Goal: Transaction & Acquisition: Purchase product/service

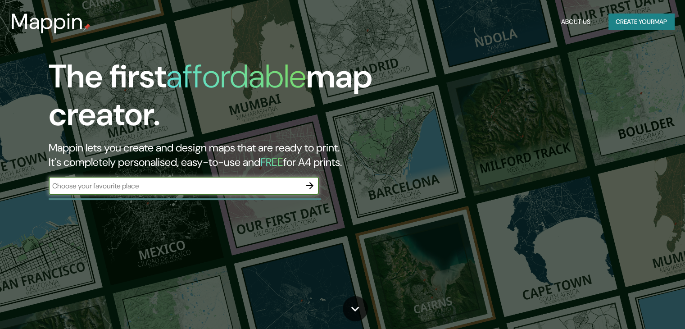
click at [135, 191] on div "​" at bounding box center [184, 186] width 270 height 18
click at [315, 184] on icon "button" at bounding box center [310, 185] width 11 height 11
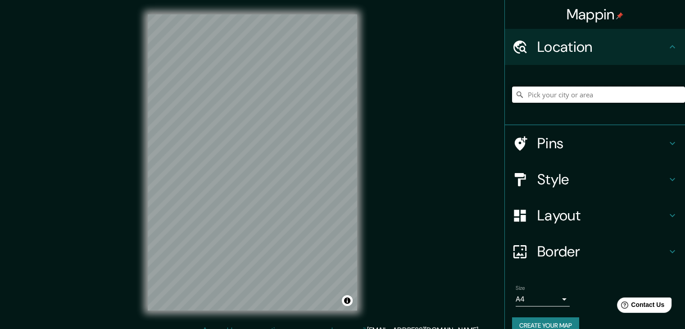
click at [548, 96] on input "Pick your city or area" at bounding box center [598, 95] width 173 height 16
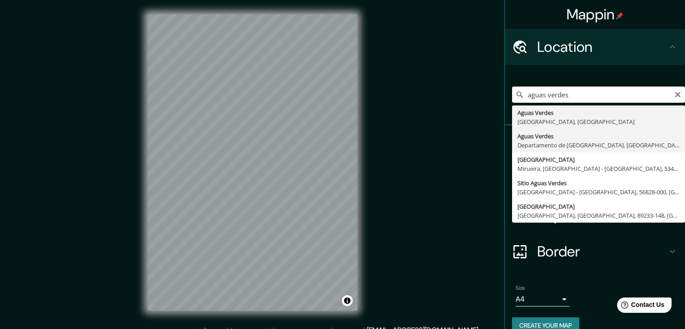
type input "Aguas Verdes, [GEOGRAPHIC_DATA], [GEOGRAPHIC_DATA]"
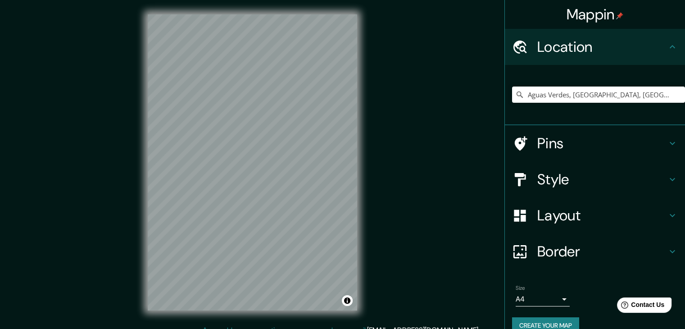
click at [544, 177] on h4 "Style" at bounding box center [603, 179] width 130 height 18
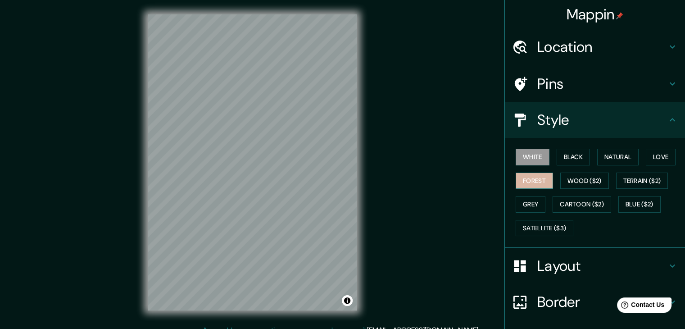
click at [536, 178] on button "Forest" at bounding box center [534, 181] width 37 height 17
click at [518, 154] on button "White" at bounding box center [533, 157] width 34 height 17
click at [528, 177] on button "Forest" at bounding box center [534, 181] width 37 height 17
click at [557, 154] on button "Black" at bounding box center [574, 157] width 34 height 17
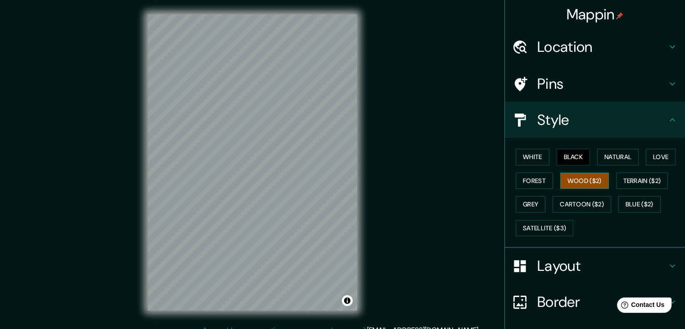
click at [569, 181] on button "Wood ($2)" at bounding box center [585, 181] width 49 height 17
click at [629, 179] on button "Terrain ($2)" at bounding box center [643, 181] width 52 height 17
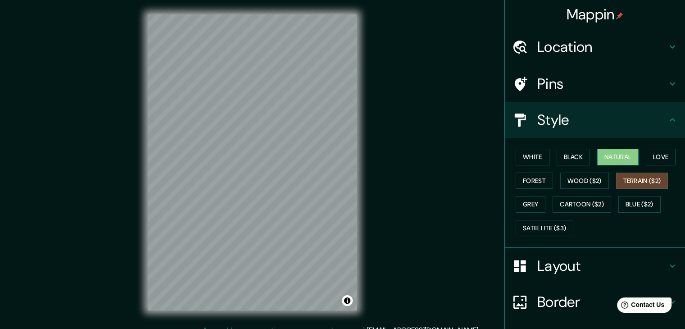
click at [611, 155] on button "Natural" at bounding box center [618, 157] width 41 height 17
click at [555, 226] on button "Satellite ($3)" at bounding box center [545, 228] width 58 height 17
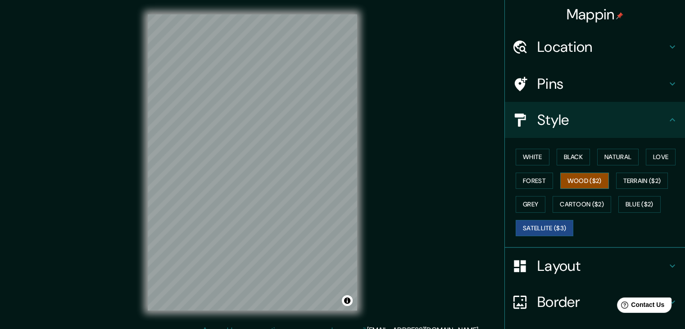
click at [571, 180] on button "Wood ($2)" at bounding box center [585, 181] width 49 height 17
click at [526, 178] on button "Forest" at bounding box center [534, 181] width 37 height 17
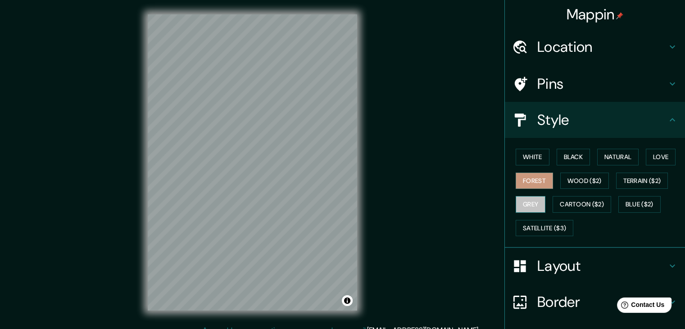
click at [526, 201] on button "Grey" at bounding box center [531, 204] width 30 height 17
click at [553, 206] on button "Cartoon ($2)" at bounding box center [582, 204] width 59 height 17
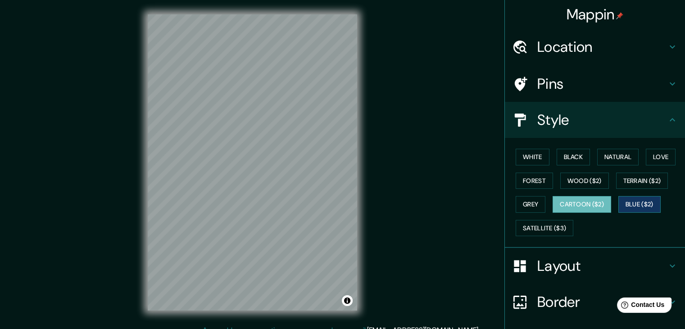
click at [631, 203] on button "Blue ($2)" at bounding box center [640, 204] width 42 height 17
click at [626, 177] on button "Terrain ($2)" at bounding box center [643, 181] width 52 height 17
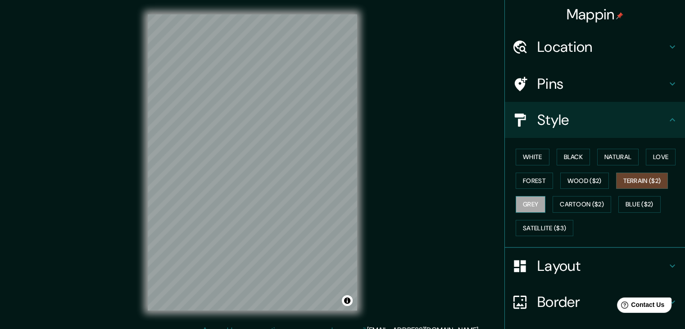
click at [518, 206] on button "Grey" at bounding box center [531, 204] width 30 height 17
click at [559, 206] on button "Cartoon ($2)" at bounding box center [582, 204] width 59 height 17
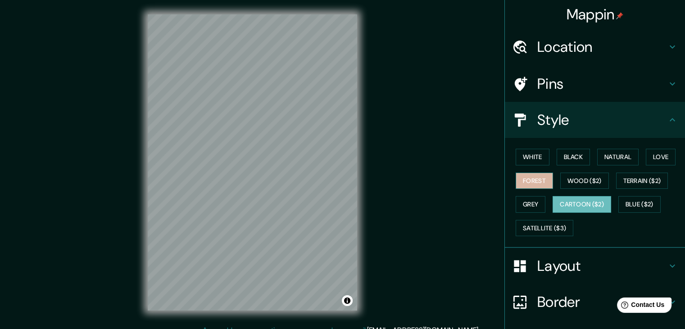
click at [525, 180] on button "Forest" at bounding box center [534, 181] width 37 height 17
click at [523, 153] on button "White" at bounding box center [533, 157] width 34 height 17
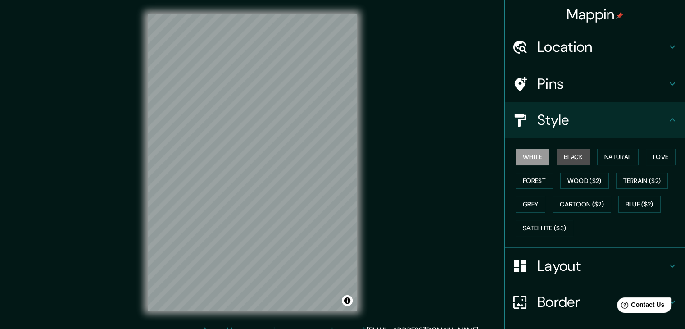
click at [559, 157] on button "Black" at bounding box center [574, 157] width 34 height 17
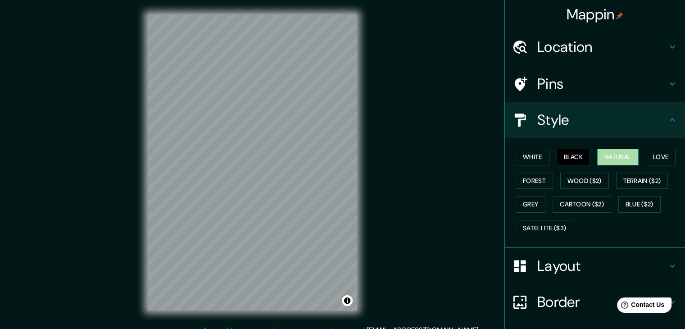
click at [602, 155] on button "Natural" at bounding box center [618, 157] width 41 height 17
click at [655, 158] on button "Love" at bounding box center [661, 157] width 30 height 17
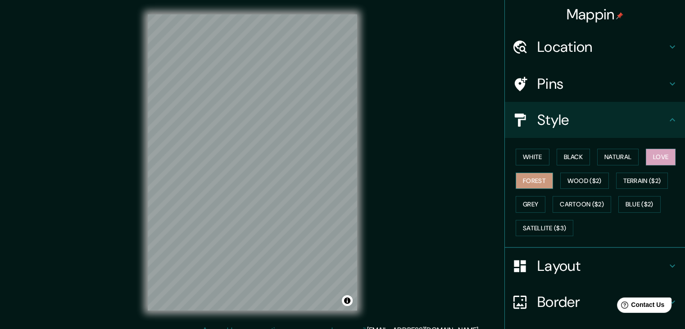
click at [523, 183] on button "Forest" at bounding box center [534, 181] width 37 height 17
click at [568, 177] on button "Wood ($2)" at bounding box center [585, 181] width 49 height 17
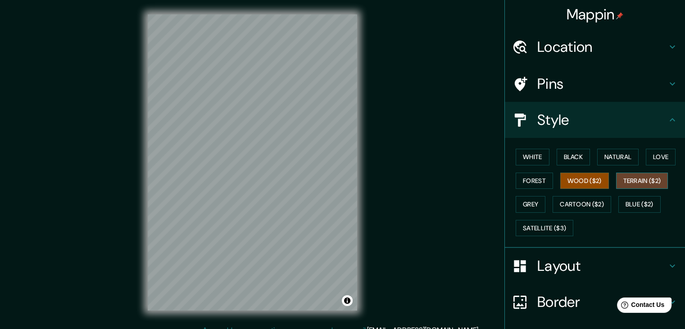
click at [626, 181] on button "Terrain ($2)" at bounding box center [643, 181] width 52 height 17
click at [527, 201] on button "Grey" at bounding box center [531, 204] width 30 height 17
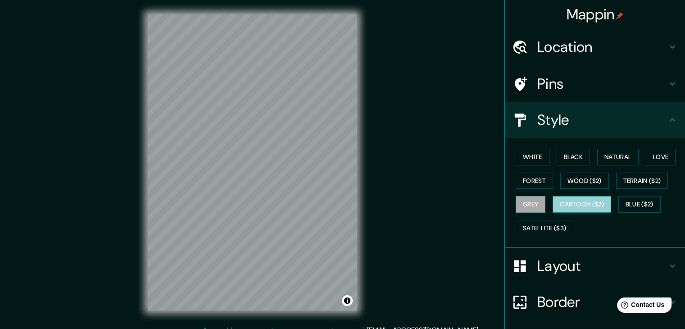
click at [563, 205] on button "Cartoon ($2)" at bounding box center [582, 204] width 59 height 17
click at [638, 204] on button "Blue ($2)" at bounding box center [640, 204] width 42 height 17
click at [593, 207] on button "Cartoon ($2)" at bounding box center [582, 204] width 59 height 17
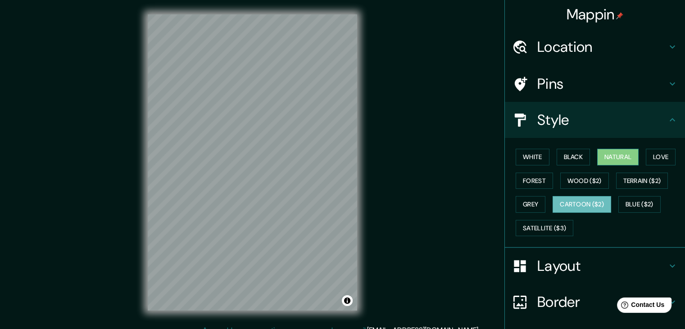
click at [612, 160] on button "Natural" at bounding box center [618, 157] width 41 height 17
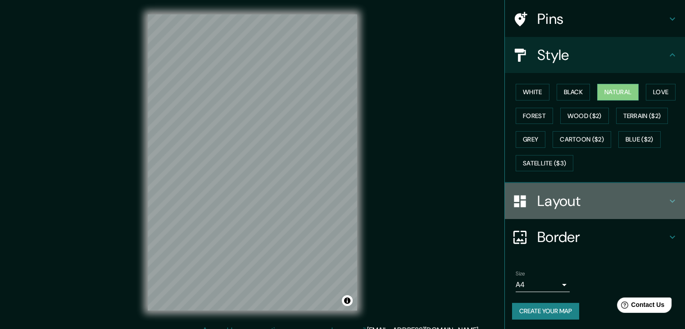
click at [540, 208] on h4 "Layout" at bounding box center [603, 201] width 130 height 18
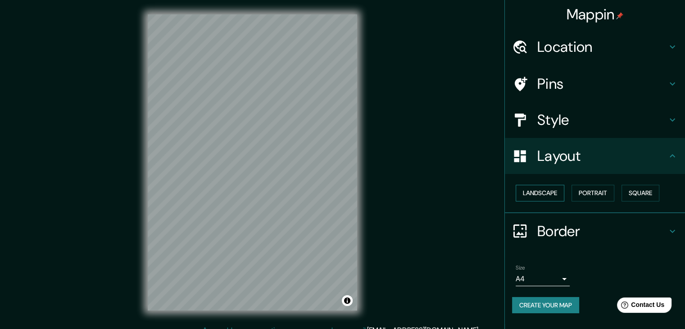
click at [539, 195] on button "Landscape" at bounding box center [540, 193] width 49 height 17
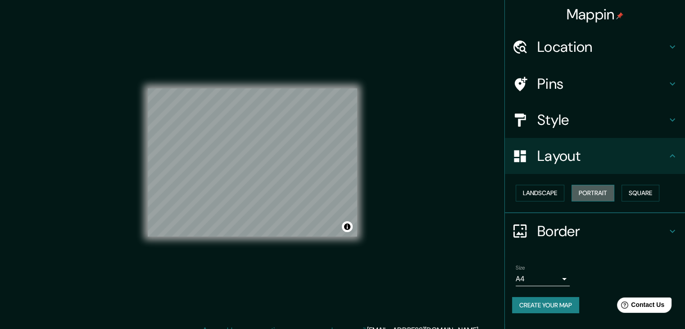
click at [594, 193] on button "Portrait" at bounding box center [593, 193] width 43 height 17
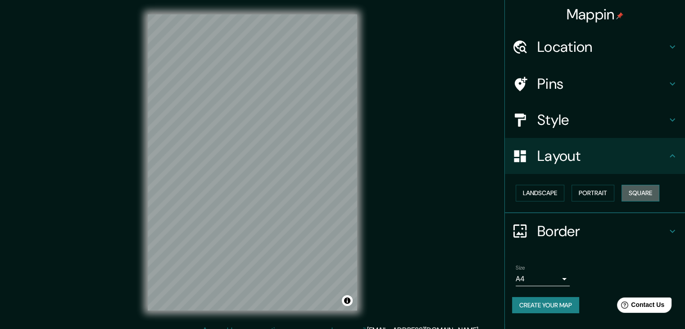
click at [644, 193] on button "Square" at bounding box center [641, 193] width 38 height 17
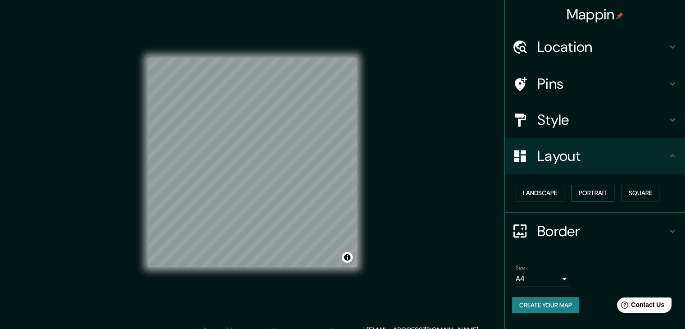
click at [597, 192] on button "Portrait" at bounding box center [593, 193] width 43 height 17
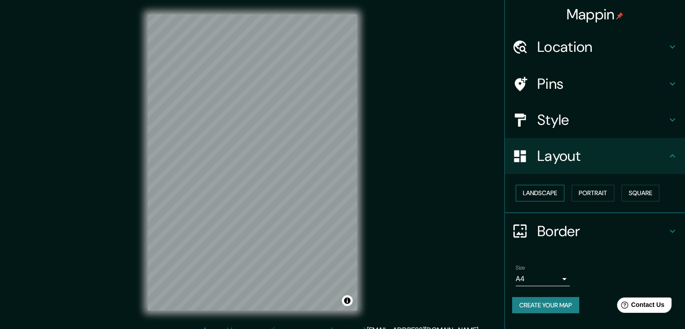
click at [552, 194] on button "Landscape" at bounding box center [540, 193] width 49 height 17
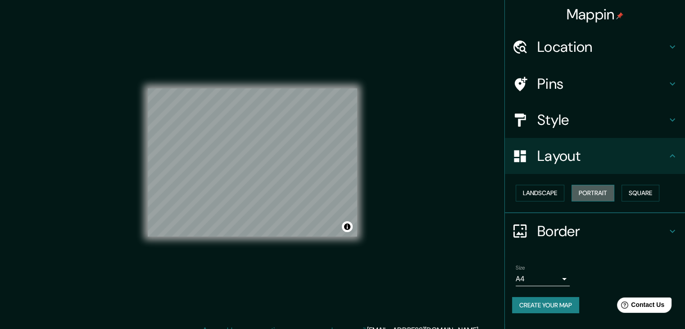
click at [593, 193] on button "Portrait" at bounding box center [593, 193] width 43 height 17
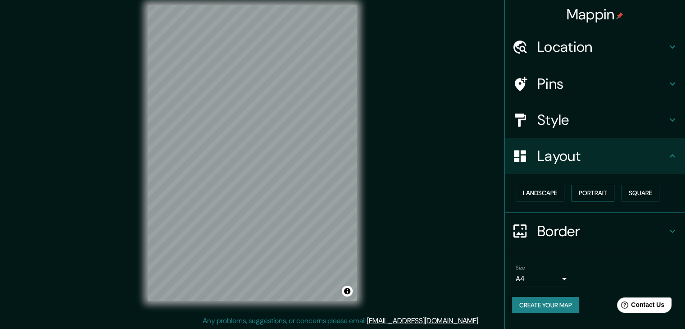
scroll to position [10, 0]
click at [660, 160] on h4 "Layout" at bounding box center [603, 156] width 130 height 18
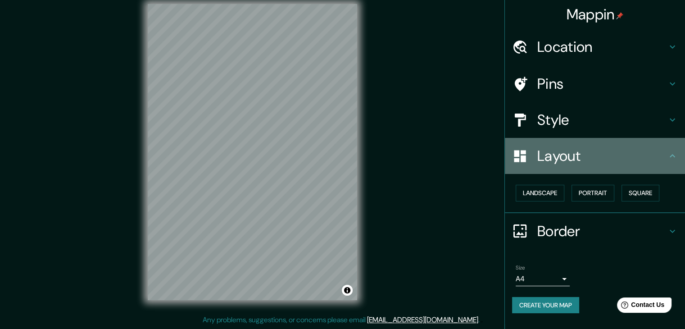
click at [669, 157] on icon at bounding box center [672, 156] width 11 height 11
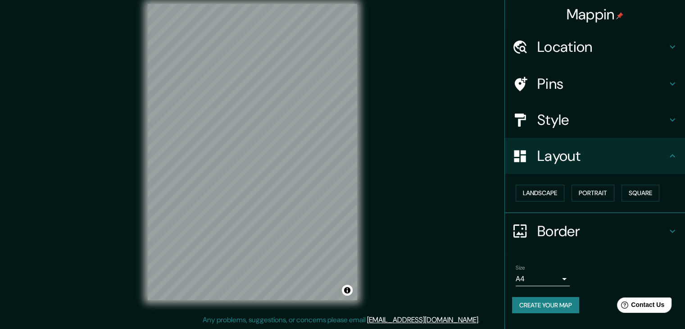
click at [672, 157] on icon at bounding box center [672, 156] width 11 height 11
click at [656, 227] on h4 "Border" at bounding box center [603, 231] width 130 height 18
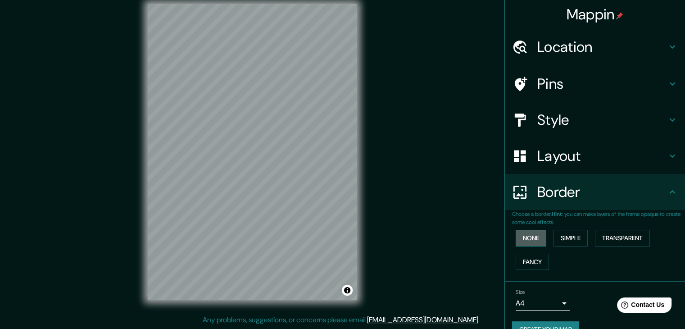
click at [530, 236] on button "None" at bounding box center [531, 238] width 31 height 17
click at [569, 235] on button "Simple" at bounding box center [571, 238] width 34 height 17
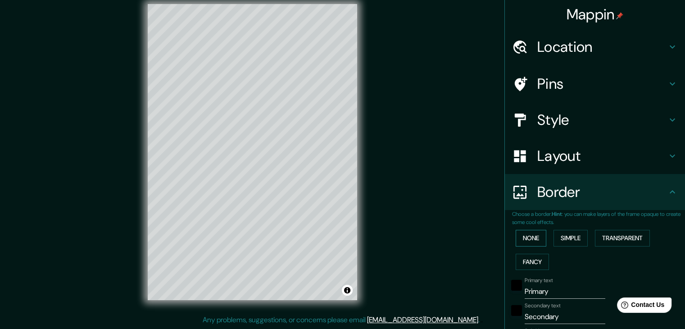
click at [525, 235] on button "None" at bounding box center [531, 238] width 31 height 17
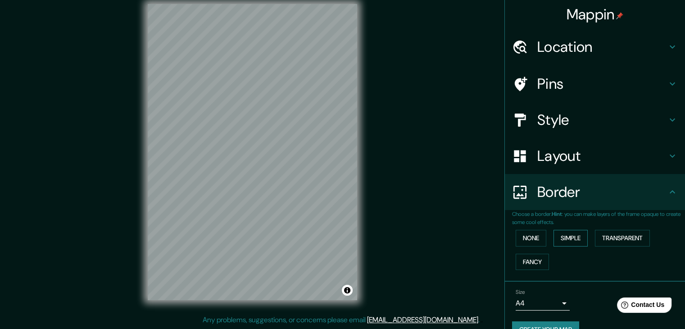
click at [565, 233] on button "Simple" at bounding box center [571, 238] width 34 height 17
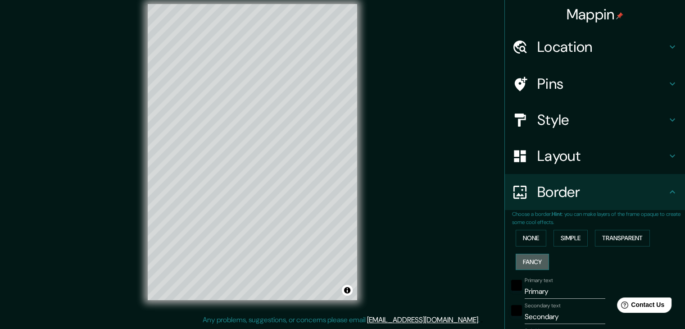
click at [528, 259] on button "Fancy" at bounding box center [532, 262] width 33 height 17
click at [610, 236] on button "Transparent" at bounding box center [622, 238] width 55 height 17
click at [557, 240] on button "Simple" at bounding box center [571, 238] width 34 height 17
click at [520, 262] on button "Fancy" at bounding box center [532, 262] width 33 height 17
click at [613, 235] on button "Transparent" at bounding box center [622, 238] width 55 height 17
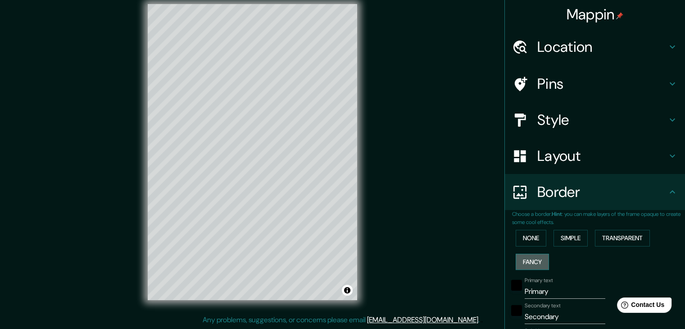
click at [517, 257] on button "Fancy" at bounding box center [532, 262] width 33 height 17
click at [622, 237] on button "Transparent" at bounding box center [622, 238] width 55 height 17
click at [534, 295] on input "Primary" at bounding box center [565, 291] width 81 height 14
click at [531, 262] on button "Fancy" at bounding box center [532, 262] width 33 height 17
click at [525, 239] on button "None" at bounding box center [531, 238] width 31 height 17
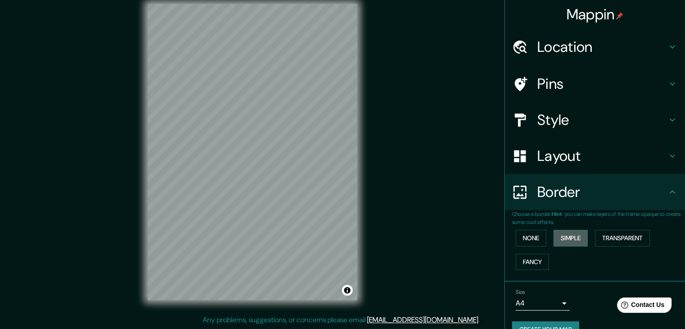
click at [563, 237] on button "Simple" at bounding box center [571, 238] width 34 height 17
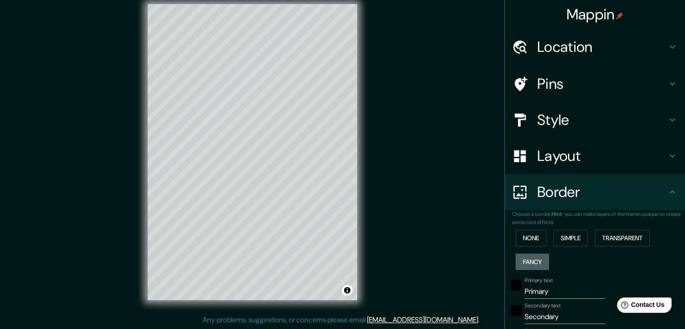
click at [531, 265] on button "Fancy" at bounding box center [532, 262] width 33 height 17
click at [528, 239] on button "None" at bounding box center [531, 238] width 31 height 17
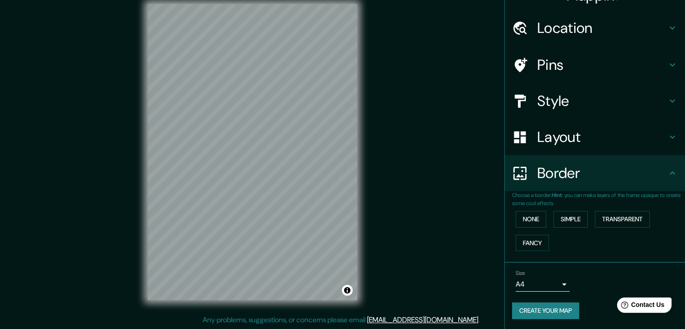
click at [553, 281] on body "Mappin Location [GEOGRAPHIC_DATA], [GEOGRAPHIC_DATA], [GEOGRAPHIC_DATA] Pins St…" at bounding box center [342, 154] width 685 height 329
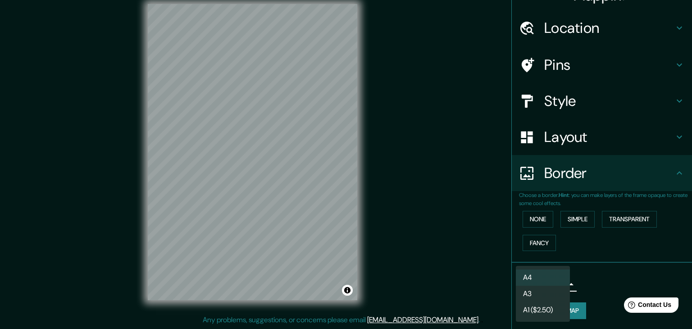
click at [535, 291] on li "A3" at bounding box center [543, 294] width 54 height 16
type input "a4"
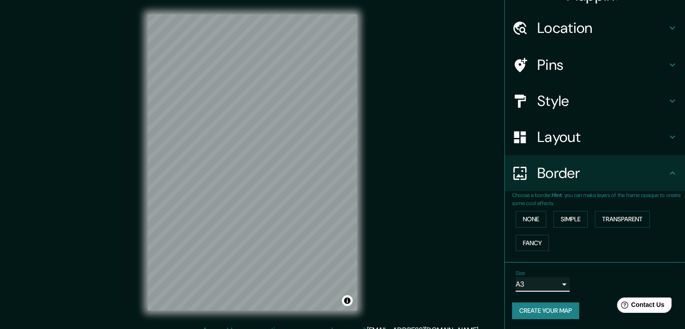
scroll to position [0, 0]
click at [526, 242] on button "Fancy" at bounding box center [532, 243] width 33 height 17
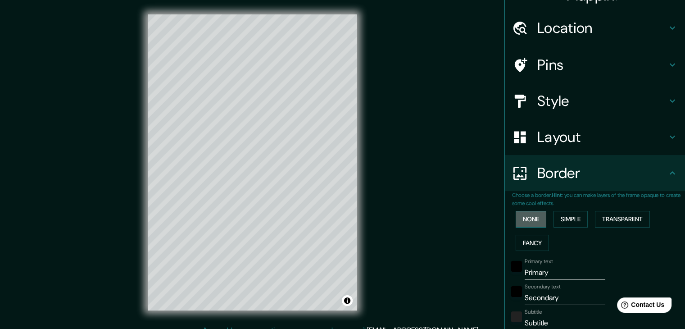
click at [524, 219] on button "None" at bounding box center [531, 219] width 31 height 17
